Goal: Communication & Community: Answer question/provide support

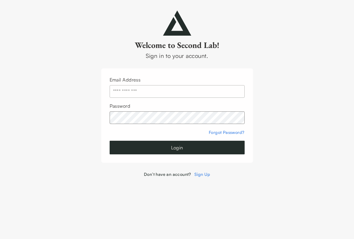
click at [163, 91] on input "text" at bounding box center [177, 91] width 135 height 13
type input "**********"
click at [150, 149] on button "Login" at bounding box center [177, 148] width 135 height 14
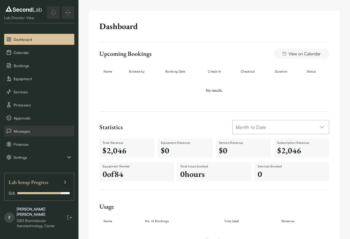
click at [30, 131] on span "Messages" at bounding box center [43, 130] width 59 height 5
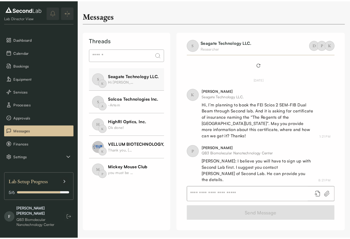
scroll to position [187, 0]
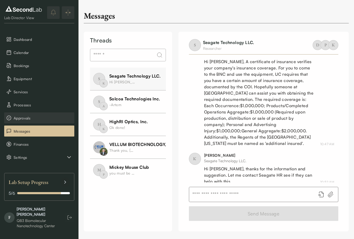
click at [29, 117] on span "Approvals" at bounding box center [43, 117] width 59 height 5
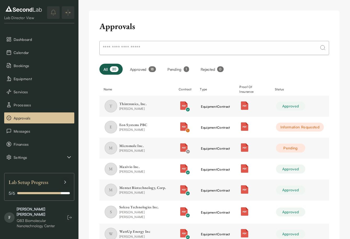
click at [180, 68] on button "Pending 1" at bounding box center [178, 69] width 30 height 11
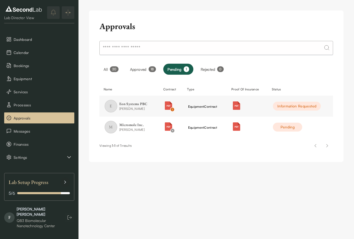
click at [136, 68] on button "Approved 18" at bounding box center [143, 69] width 35 height 11
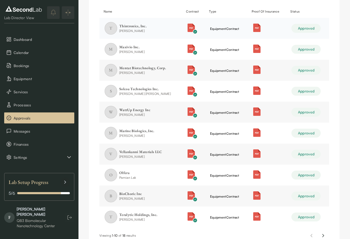
scroll to position [101, 0]
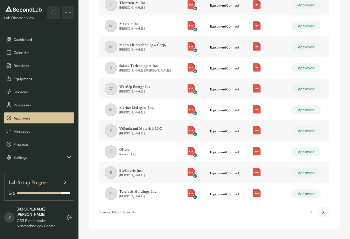
click at [325, 212] on icon "Next page" at bounding box center [323, 212] width 5 height 6
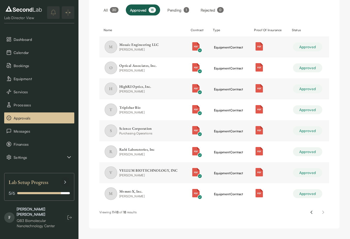
scroll to position [59, 0]
click at [29, 128] on span "Messages" at bounding box center [43, 130] width 59 height 5
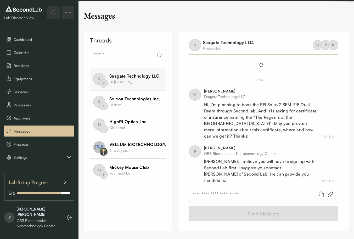
scroll to position [187, 0]
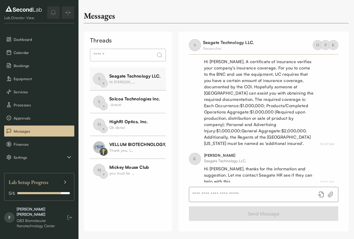
click at [135, 167] on div "Mickey Mouse Club" at bounding box center [129, 167] width 40 height 6
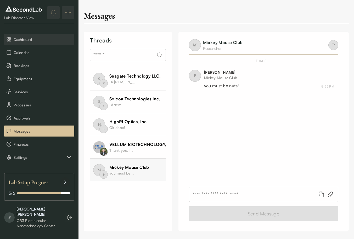
click at [21, 38] on span "Dashboard" at bounding box center [43, 39] width 59 height 5
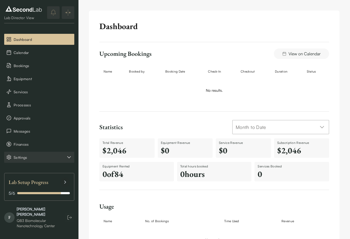
click at [37, 157] on span "Settings" at bounding box center [40, 156] width 52 height 5
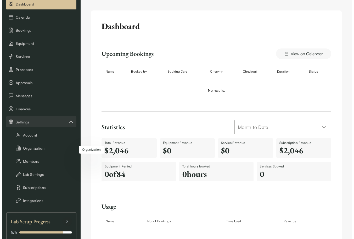
scroll to position [35, 0]
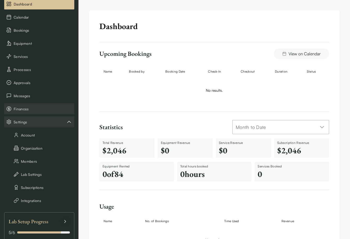
click at [21, 108] on span "Finances" at bounding box center [43, 108] width 59 height 5
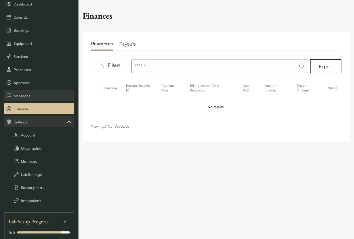
click at [21, 95] on span "Messages" at bounding box center [43, 95] width 59 height 5
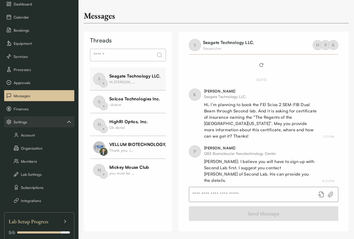
scroll to position [187, 0]
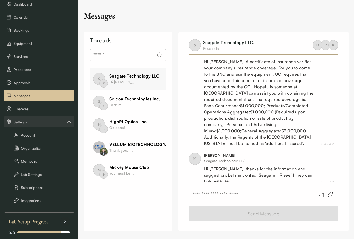
click at [122, 83] on div "Hi [PERSON_NAME], thanks for the information and suggestion. Let me contact Sea…" at bounding box center [122, 81] width 26 height 5
